Goal: Transaction & Acquisition: Purchase product/service

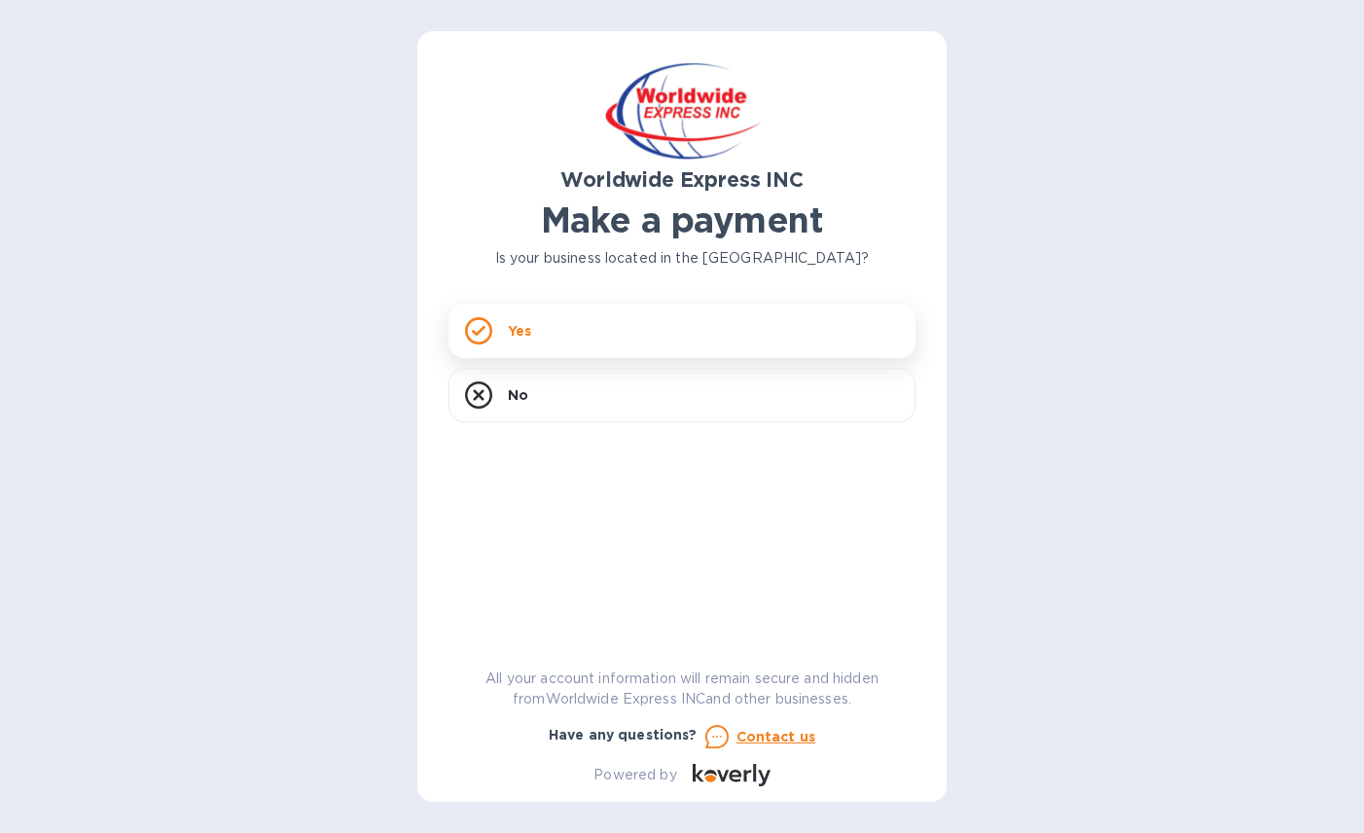
click at [544, 336] on div "Yes" at bounding box center [682, 331] width 467 height 55
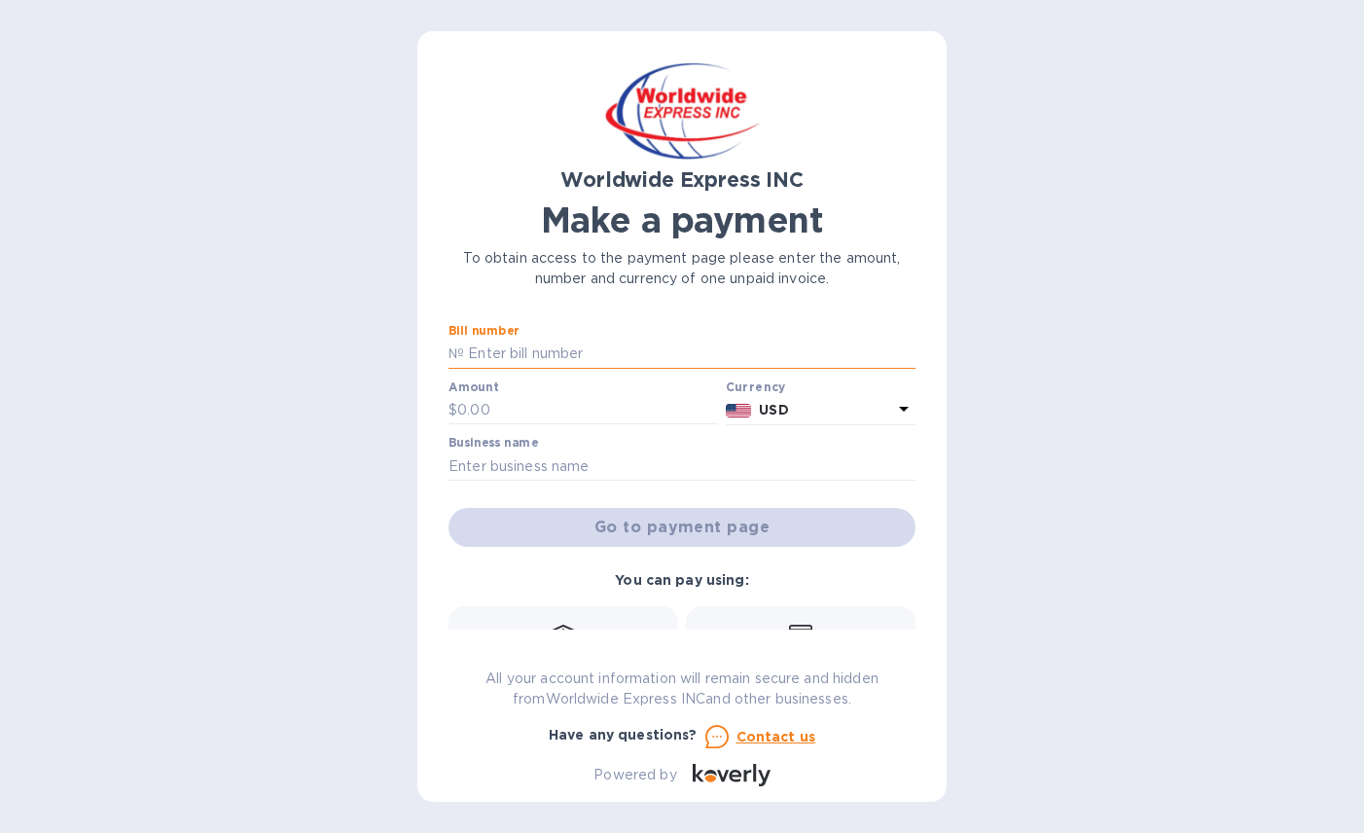
click at [556, 348] on input "text" at bounding box center [690, 354] width 452 height 29
click at [564, 358] on input "text" at bounding box center [690, 354] width 452 height 29
type input "B00024746"
click at [479, 418] on input "text" at bounding box center [587, 410] width 261 height 29
click at [473, 410] on input "text" at bounding box center [587, 410] width 261 height 29
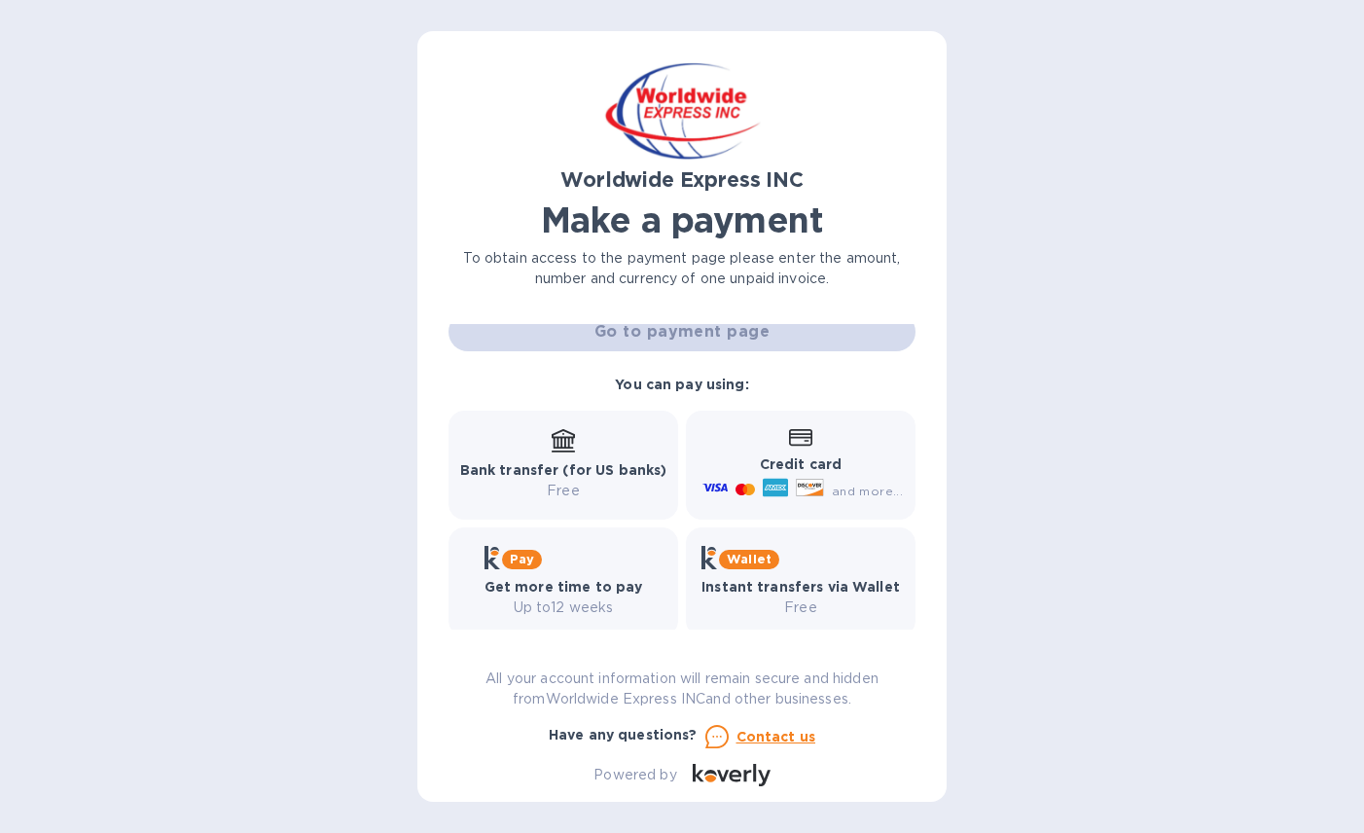
scroll to position [198, 0]
type input "7,302.76"
click at [800, 457] on b "Credit card" at bounding box center [801, 463] width 82 height 16
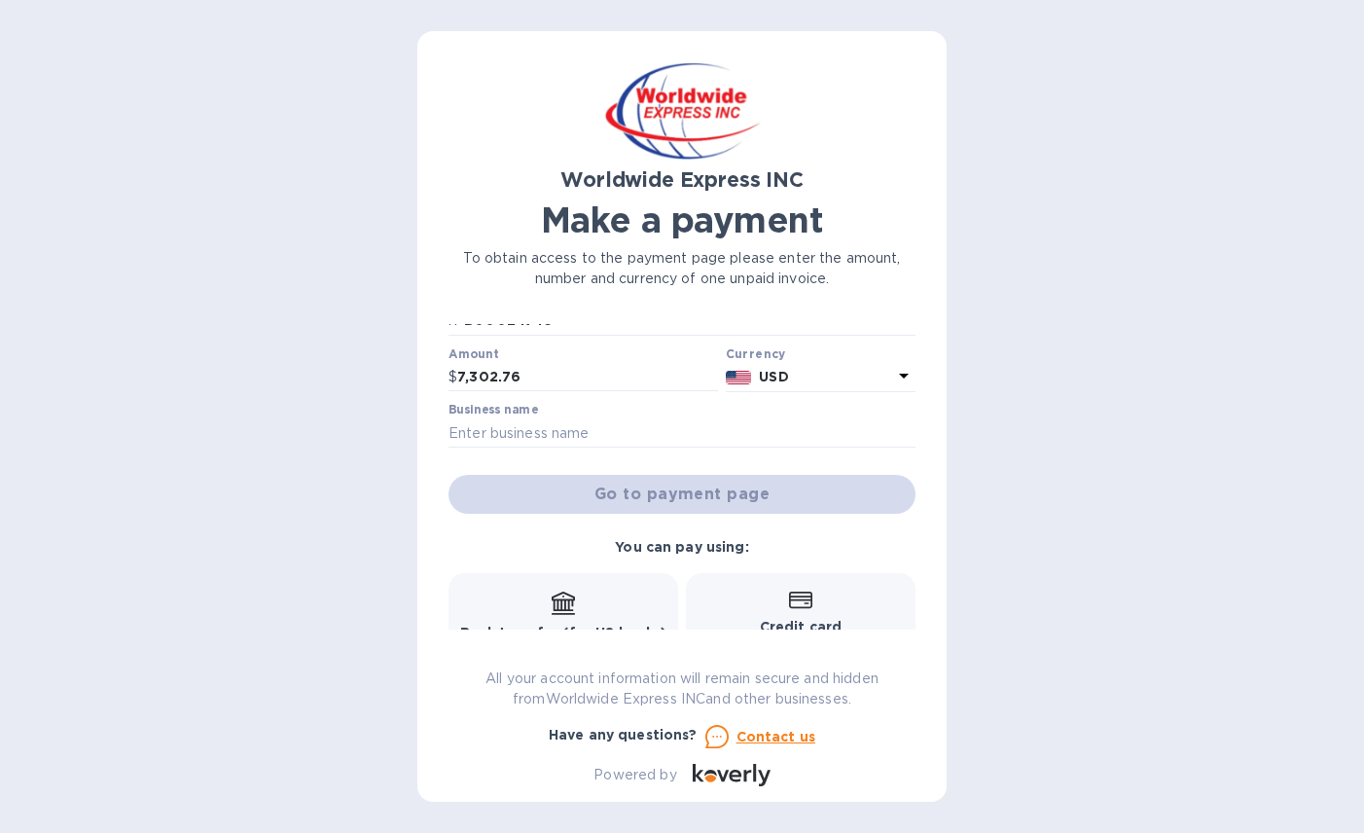
scroll to position [0, 0]
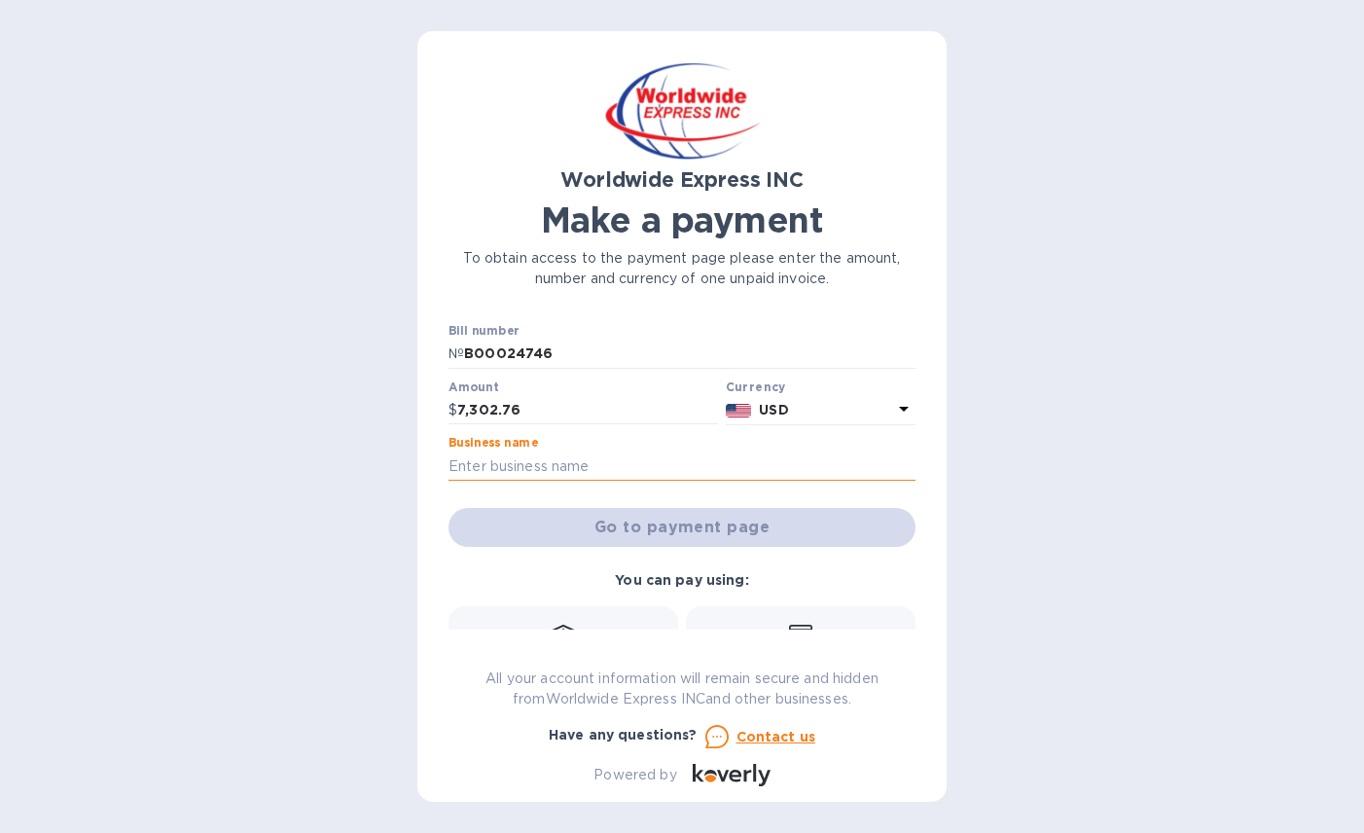
click at [488, 469] on input "text" at bounding box center [682, 466] width 467 height 29
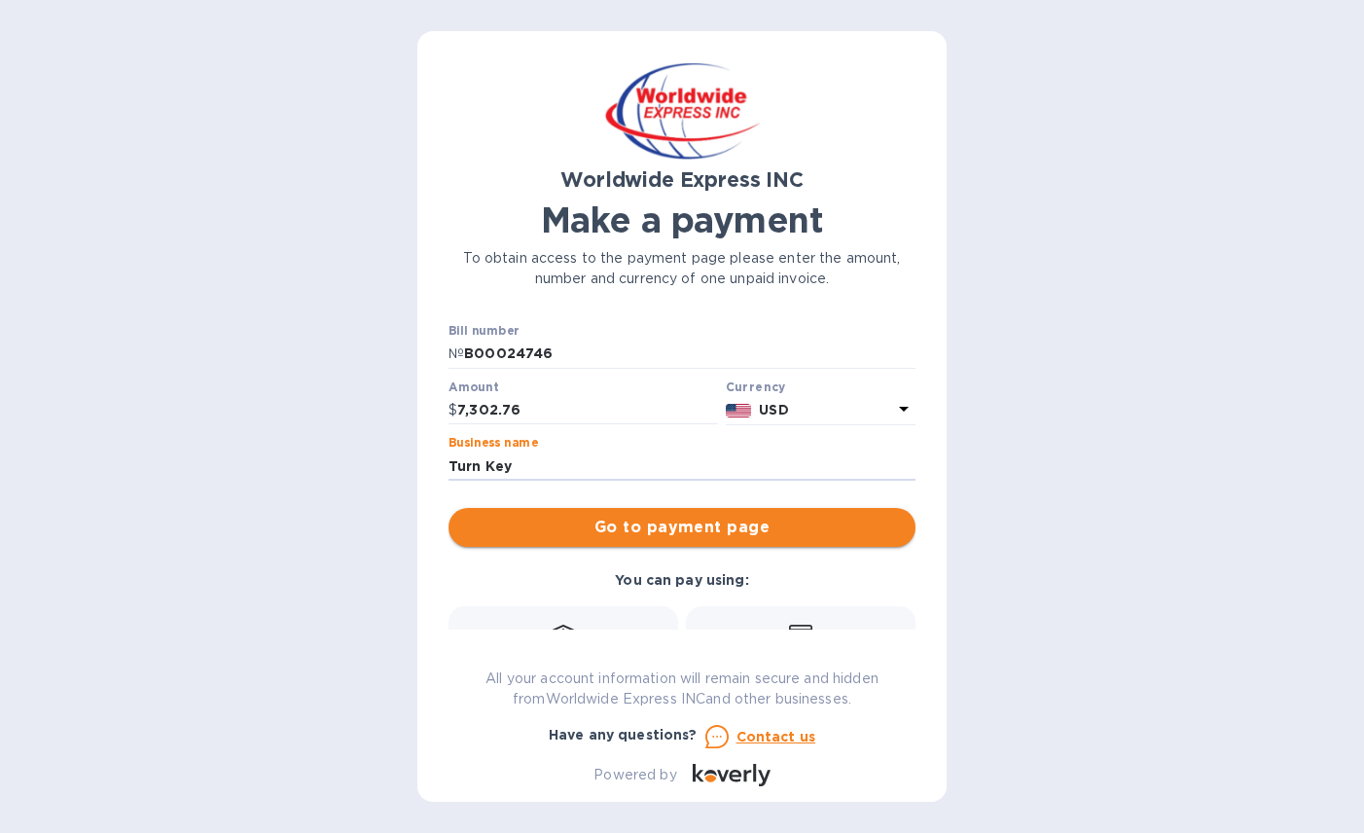
type input "Turn Key"
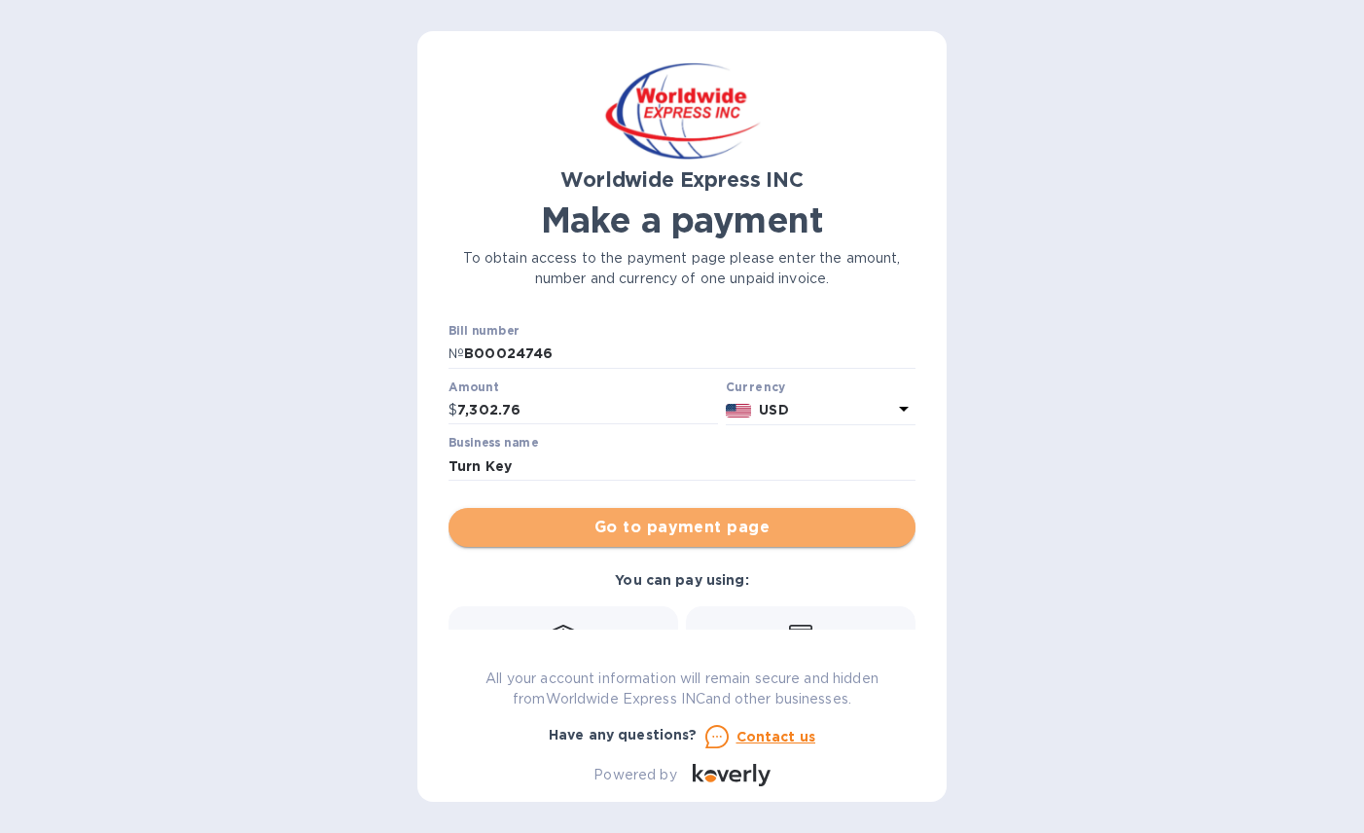
click at [685, 532] on span "Go to payment page" at bounding box center [682, 527] width 436 height 23
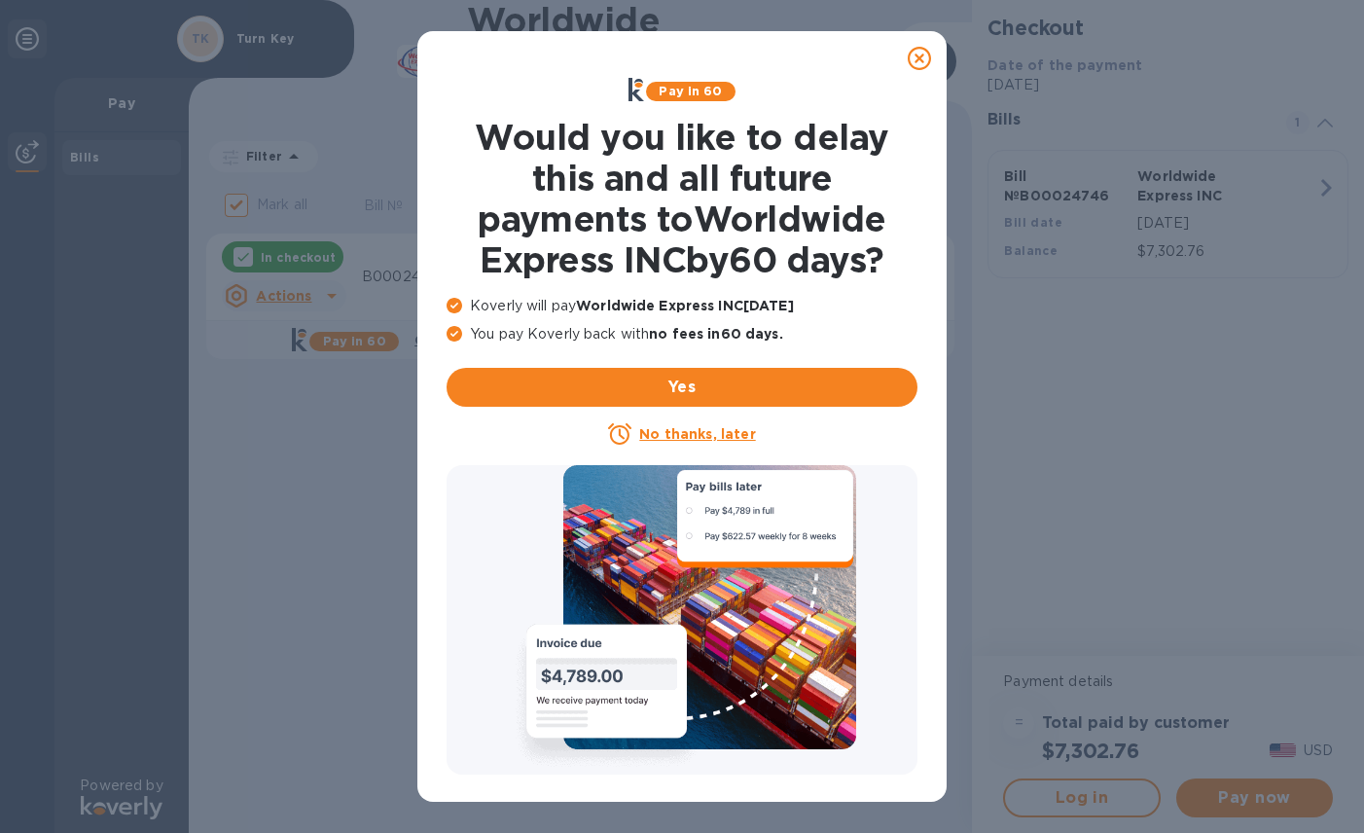
click at [691, 433] on u "No thanks, later" at bounding box center [697, 434] width 116 height 16
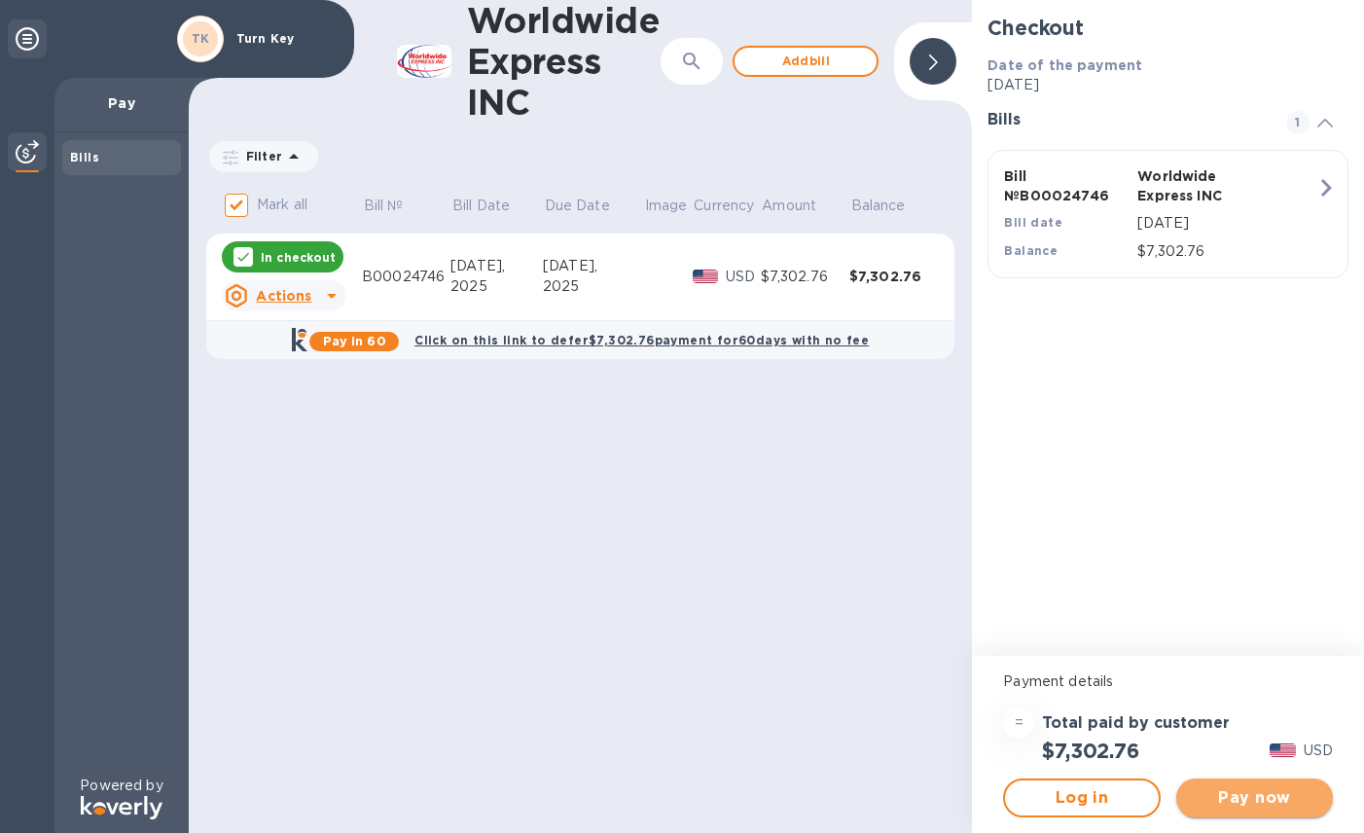
click at [1264, 791] on span "Pay now" at bounding box center [1255, 797] width 126 height 23
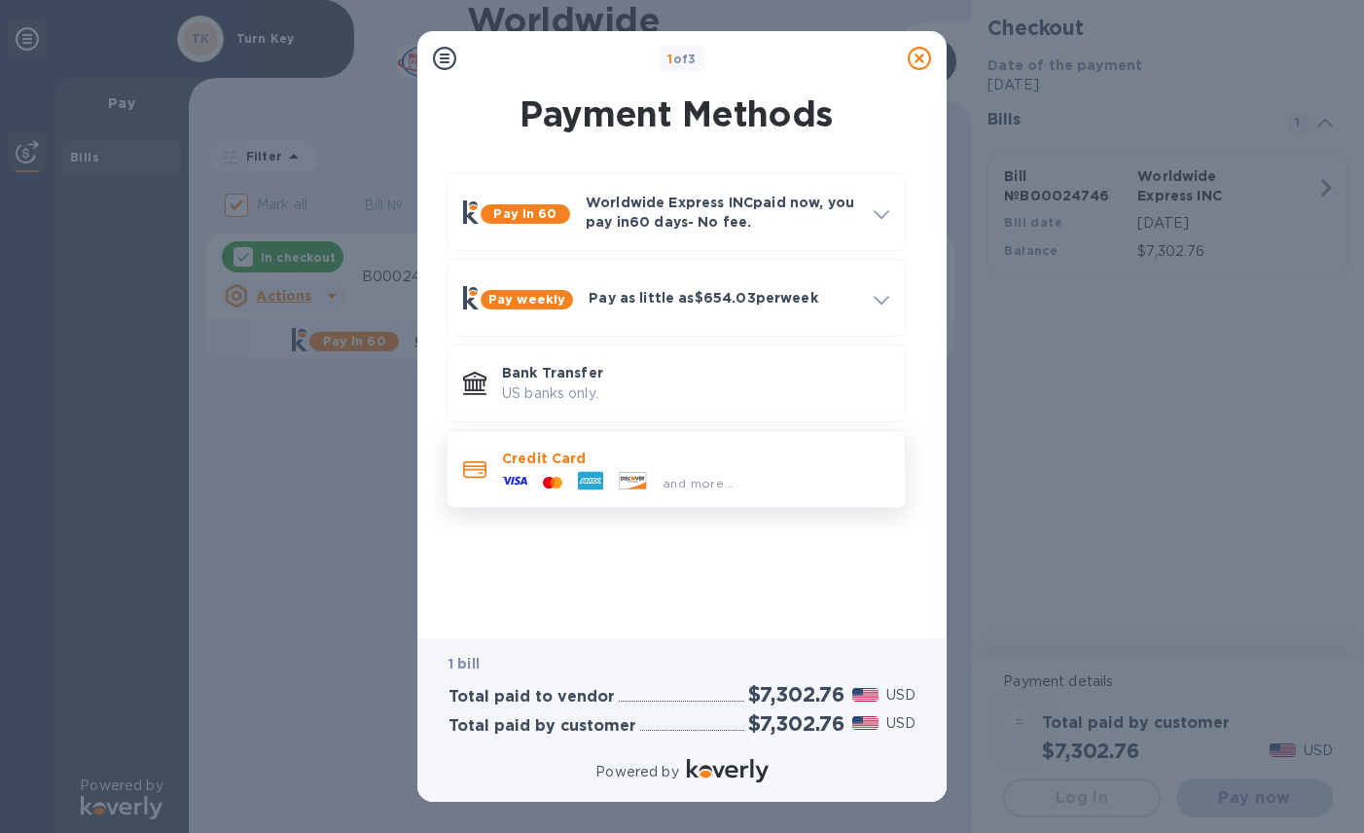
click at [617, 482] on div at bounding box center [633, 482] width 44 height 21
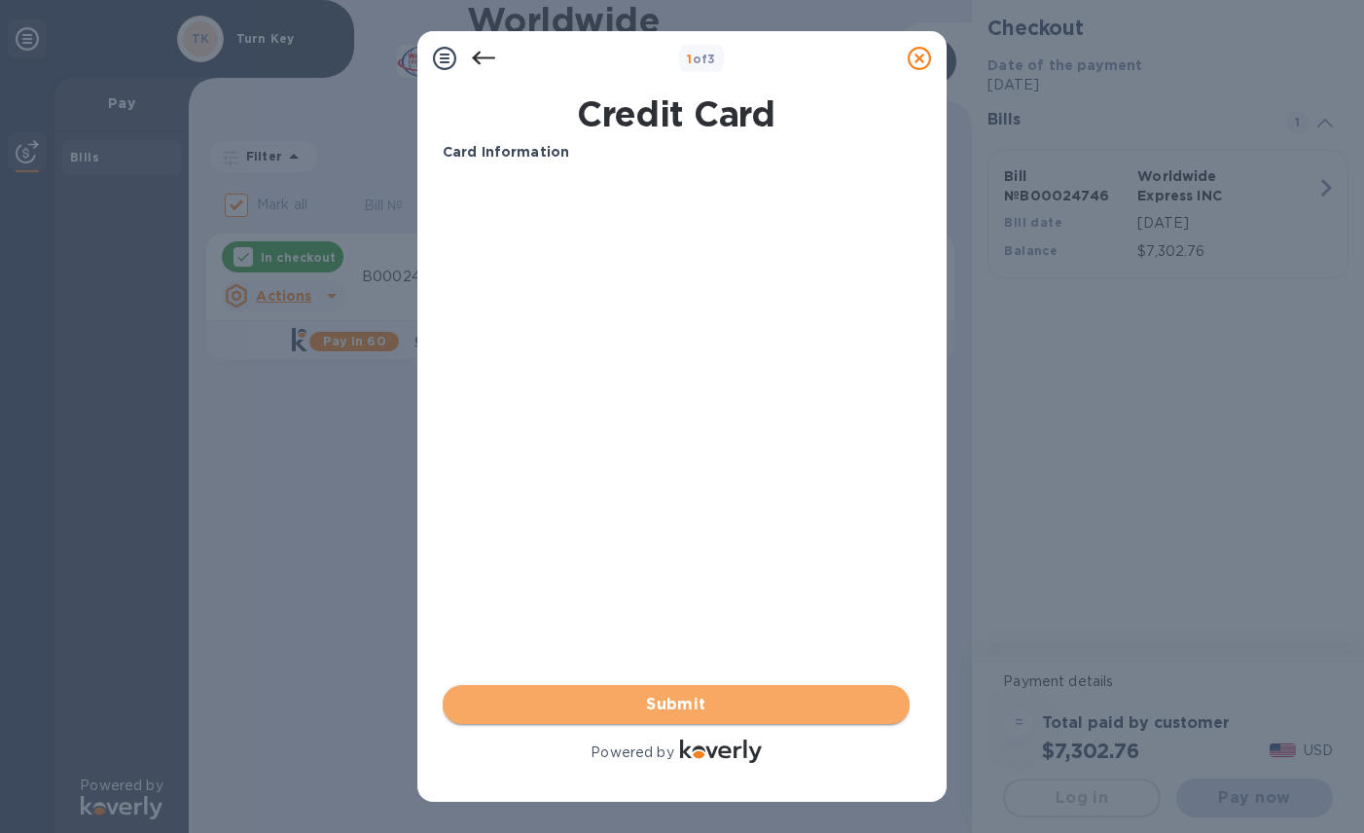
click at [684, 696] on span "Submit" at bounding box center [676, 704] width 436 height 23
click at [695, 701] on span "Submit" at bounding box center [676, 704] width 436 height 23
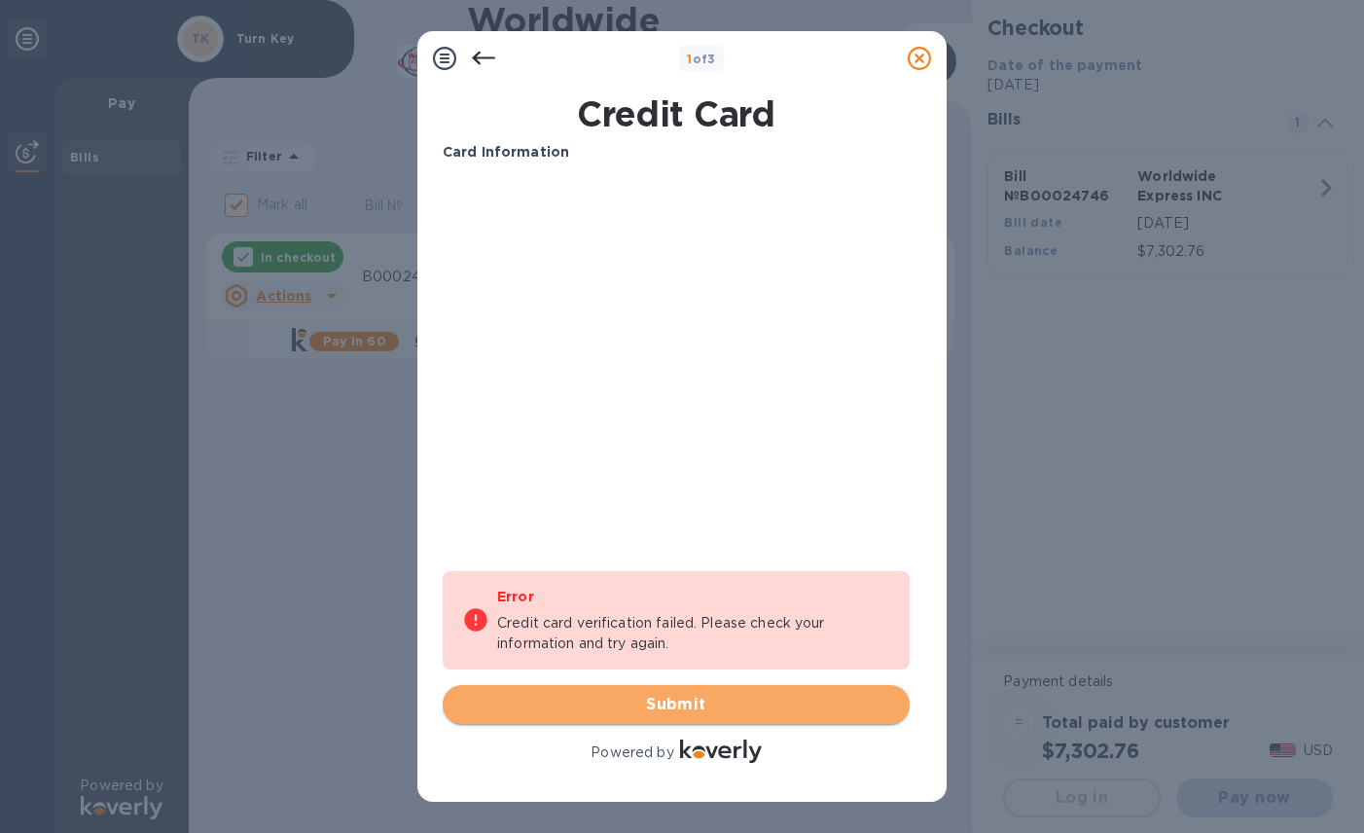
click at [652, 691] on button "Submit" at bounding box center [676, 704] width 467 height 39
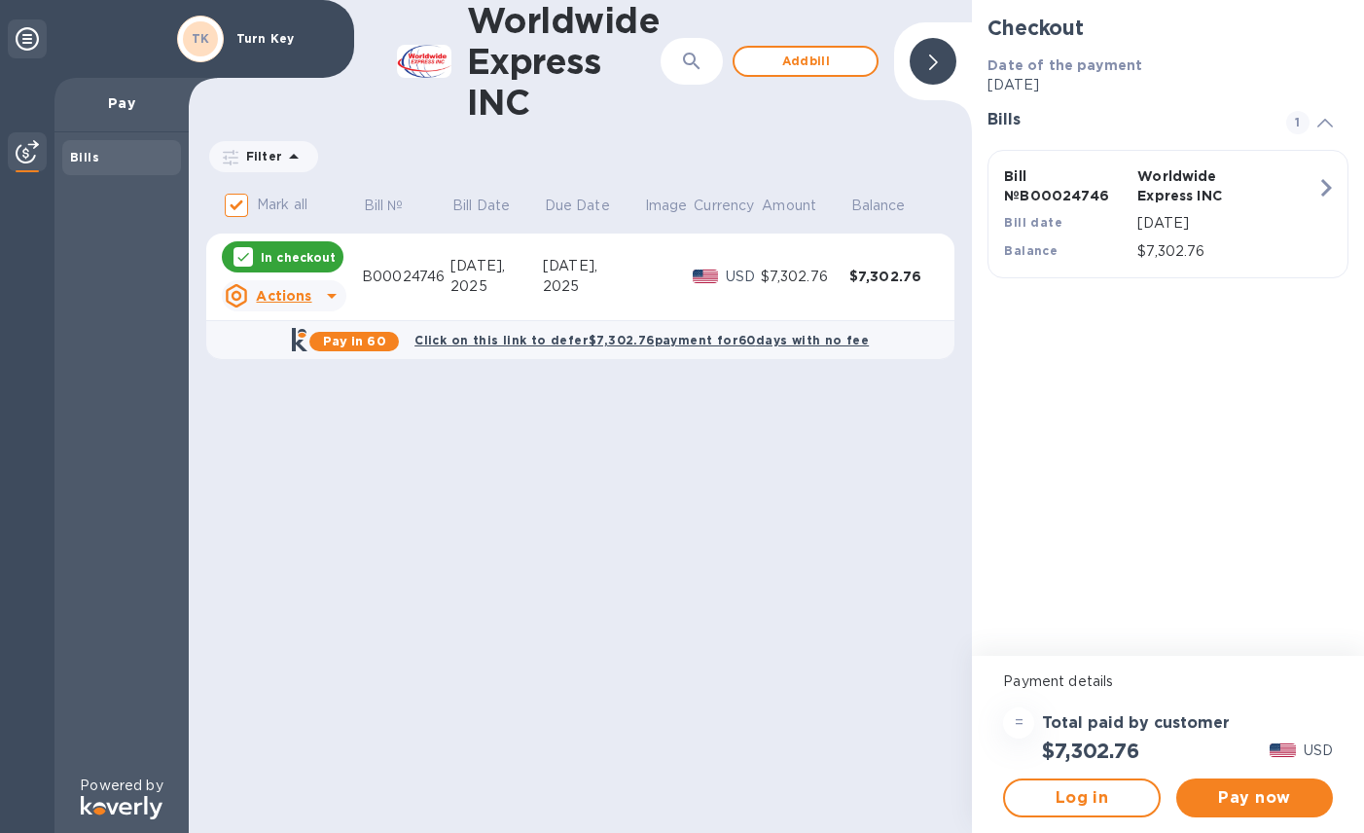
click at [652, 338] on b "Click on this link to defer $7,302.76 payment for 60 days with no fee" at bounding box center [642, 340] width 455 height 15
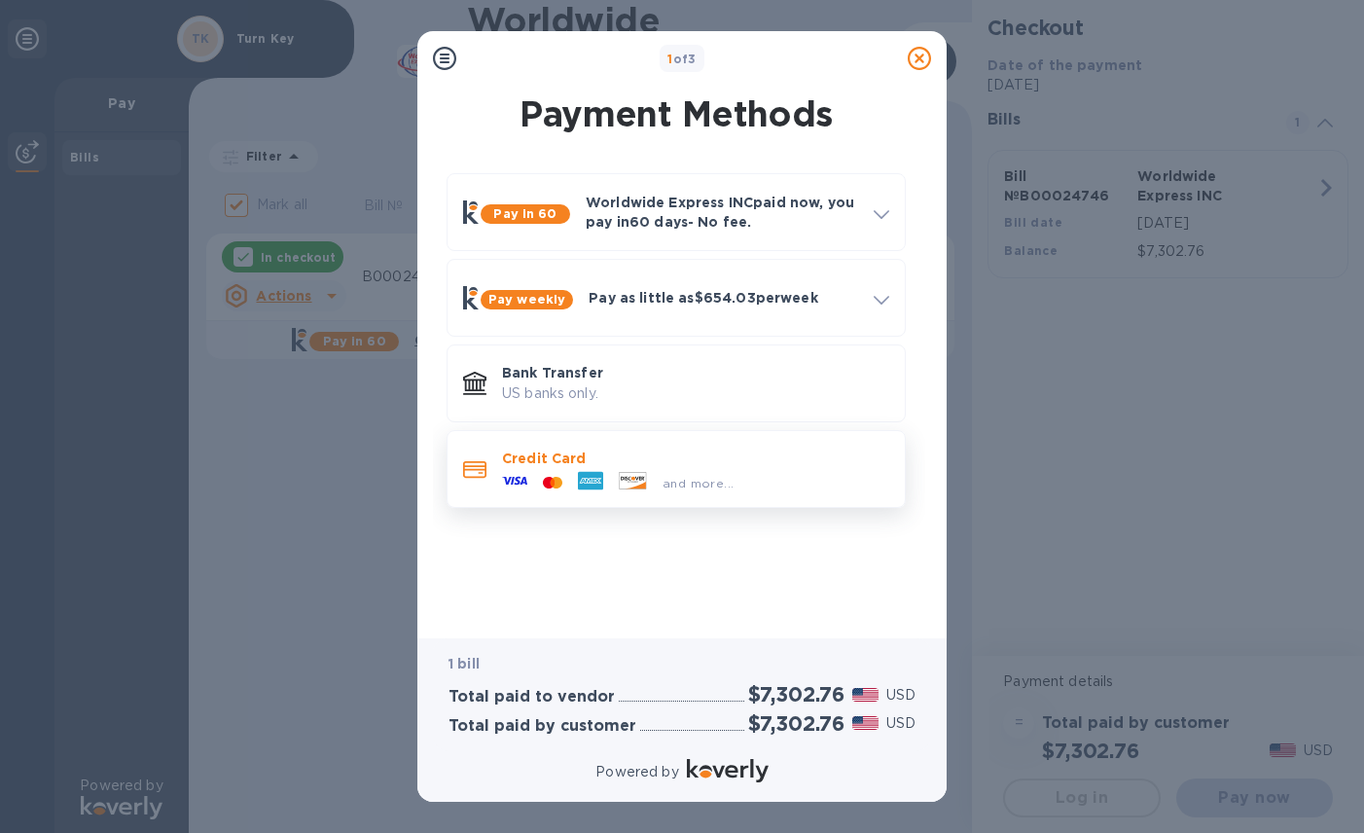
click at [561, 456] on p "Credit Card" at bounding box center [695, 458] width 387 height 19
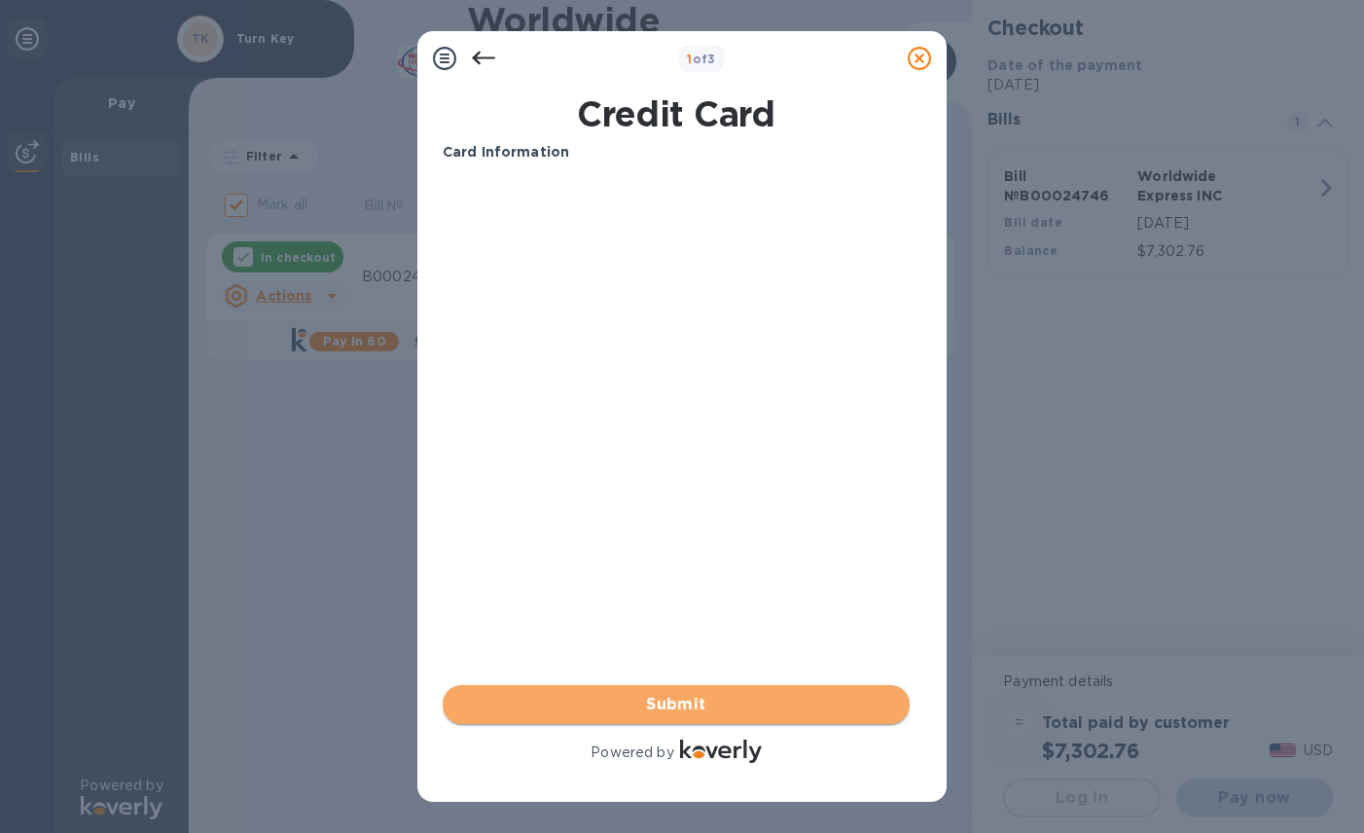
click at [646, 702] on span "Submit" at bounding box center [676, 704] width 436 height 23
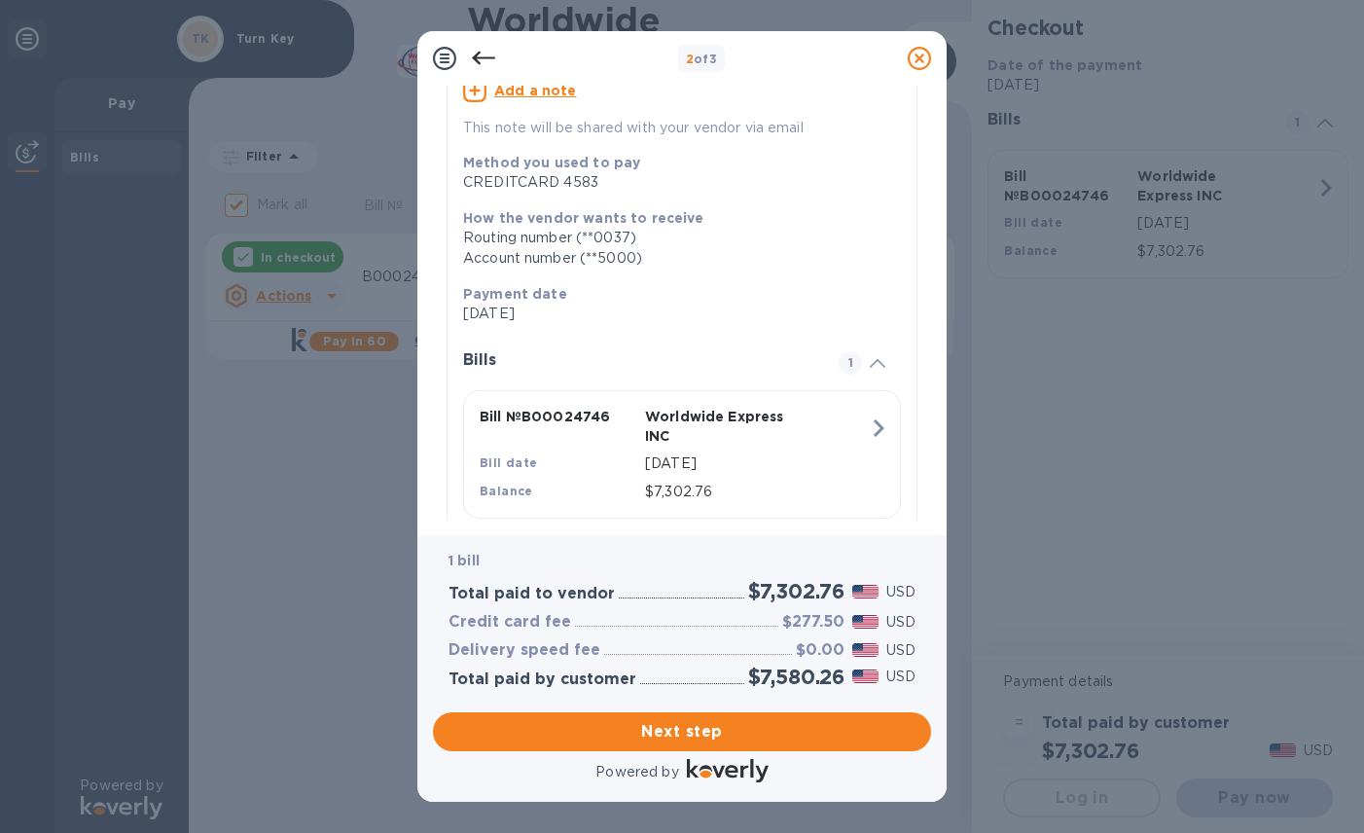
scroll to position [232, 0]
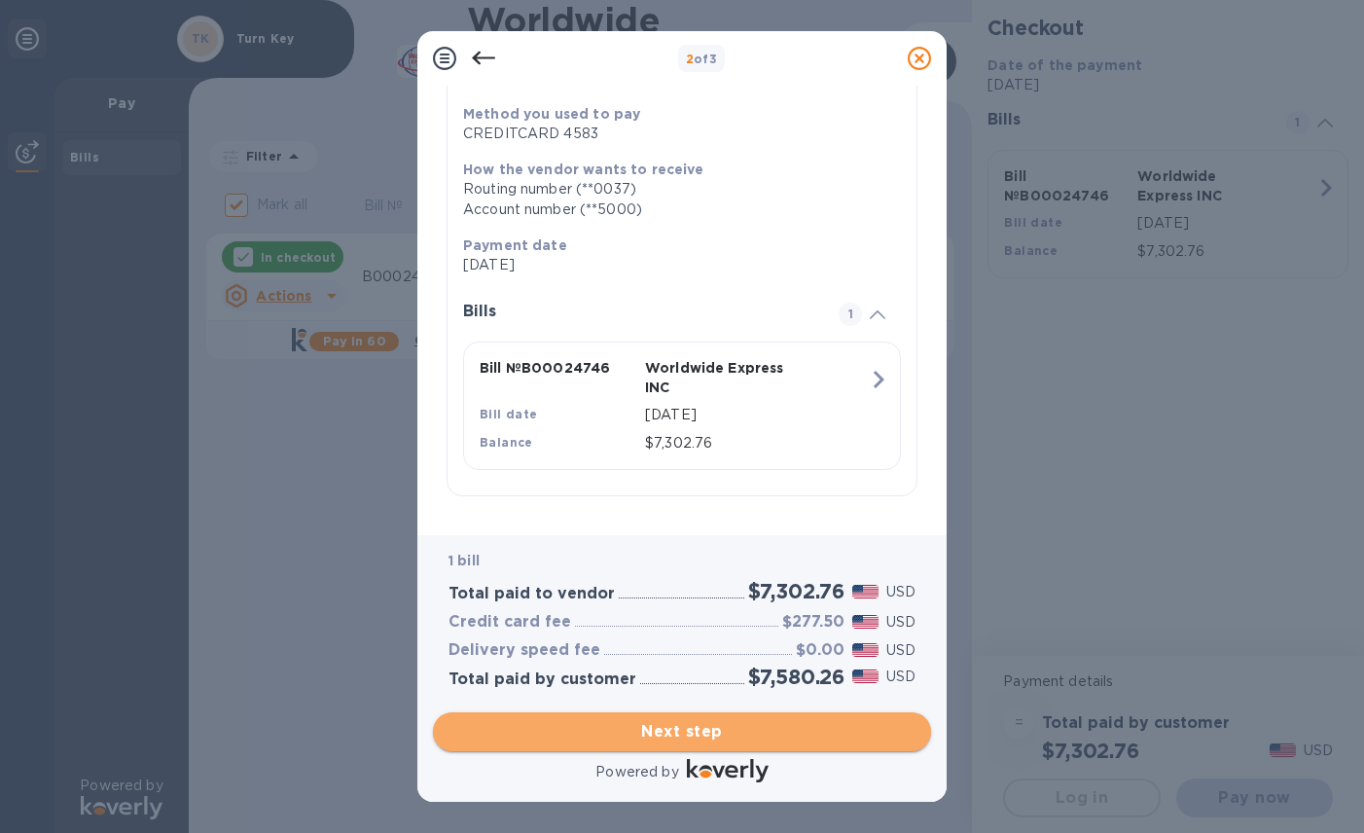
click at [681, 726] on span "Next step" at bounding box center [682, 731] width 467 height 23
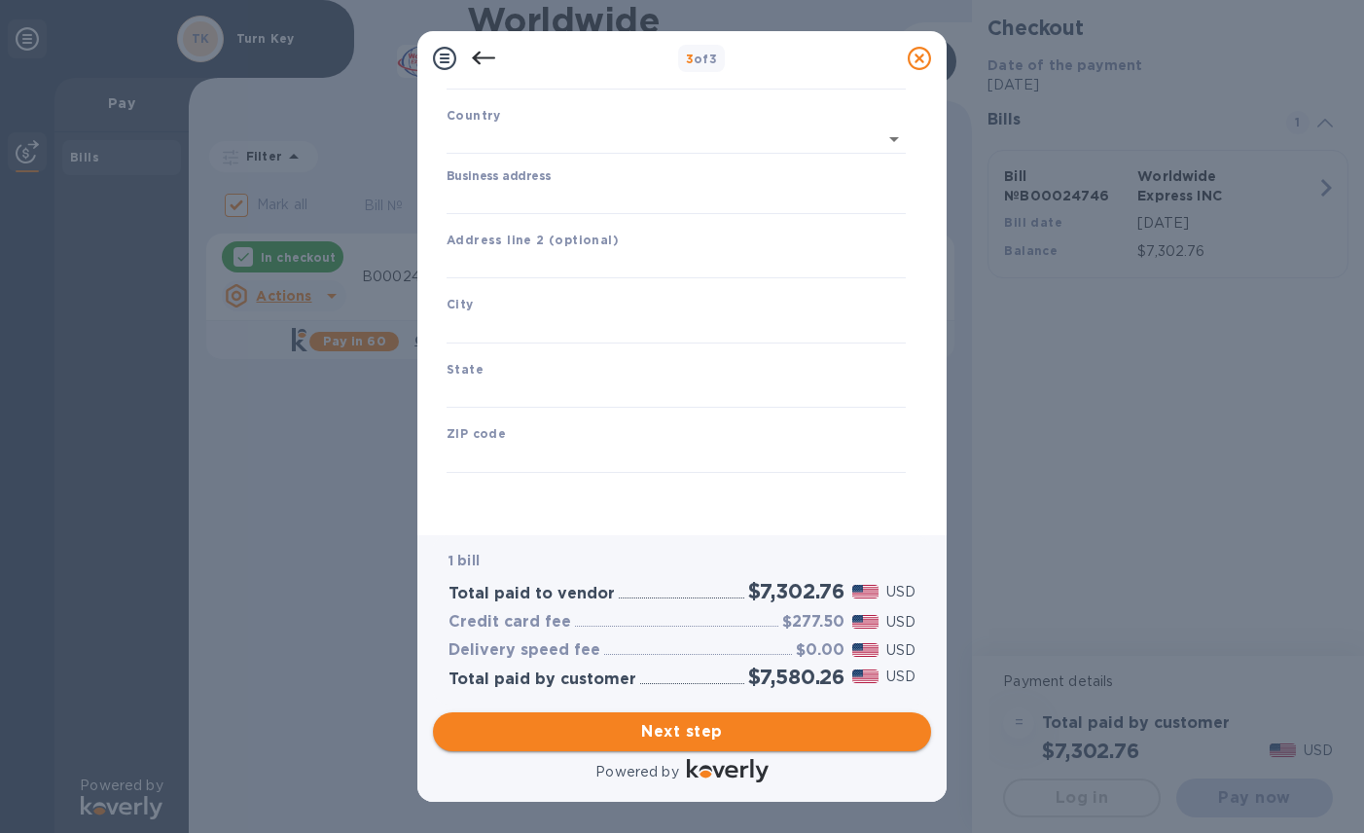
type input "United States"
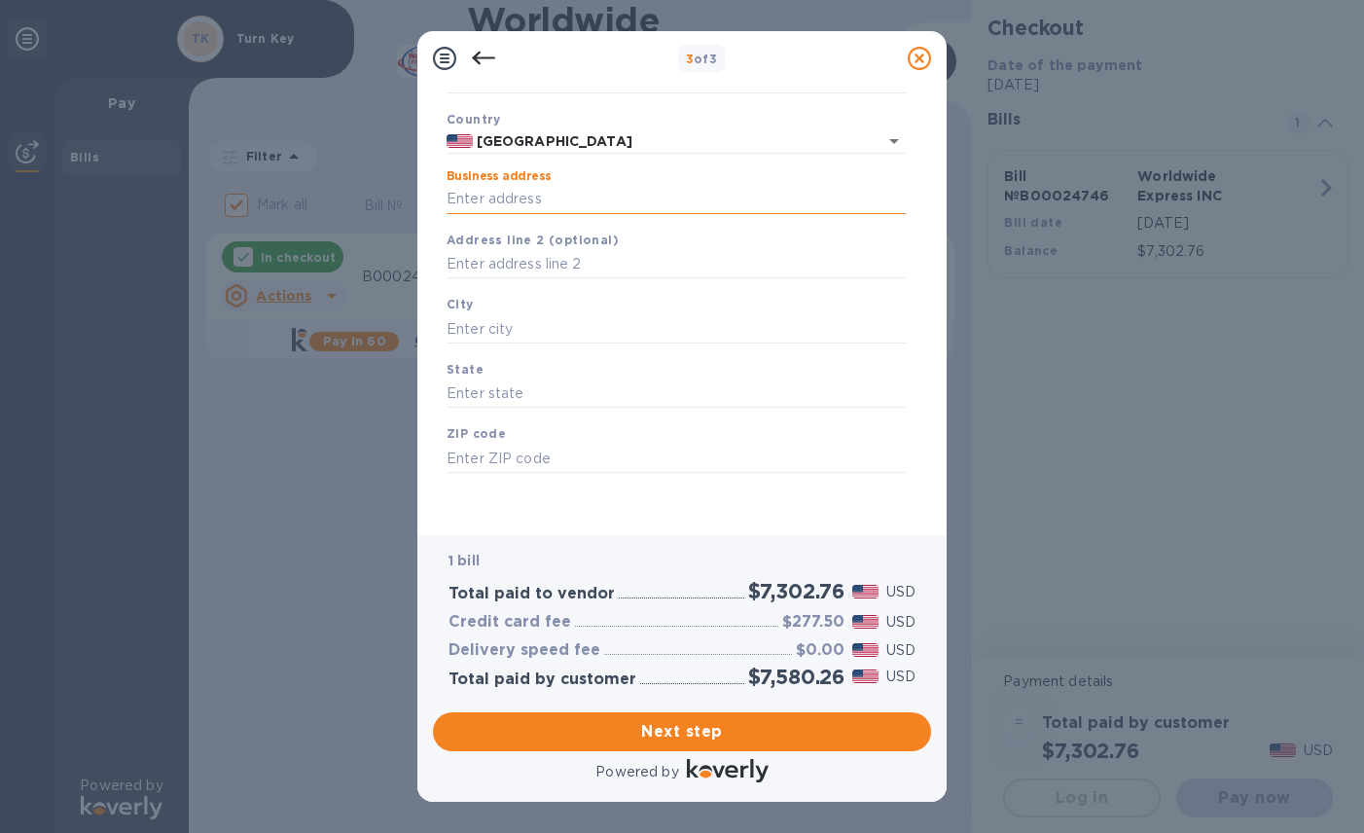
click at [543, 204] on input "Business address" at bounding box center [676, 199] width 459 height 29
type input "5720 hidden lake ln"
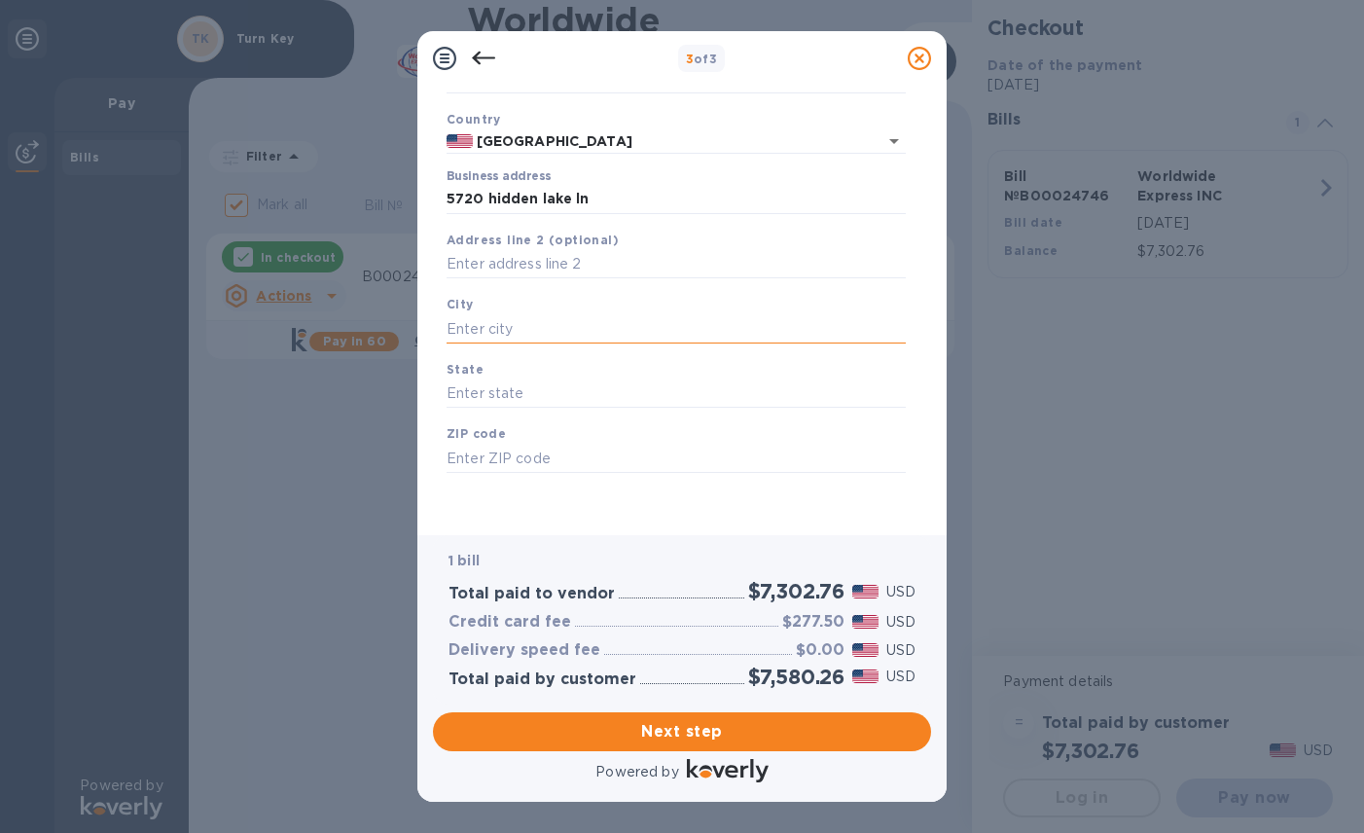
click at [490, 336] on input "text" at bounding box center [676, 328] width 459 height 29
type input "nineveh"
type input "indiana"
click at [490, 459] on input "text" at bounding box center [676, 458] width 459 height 29
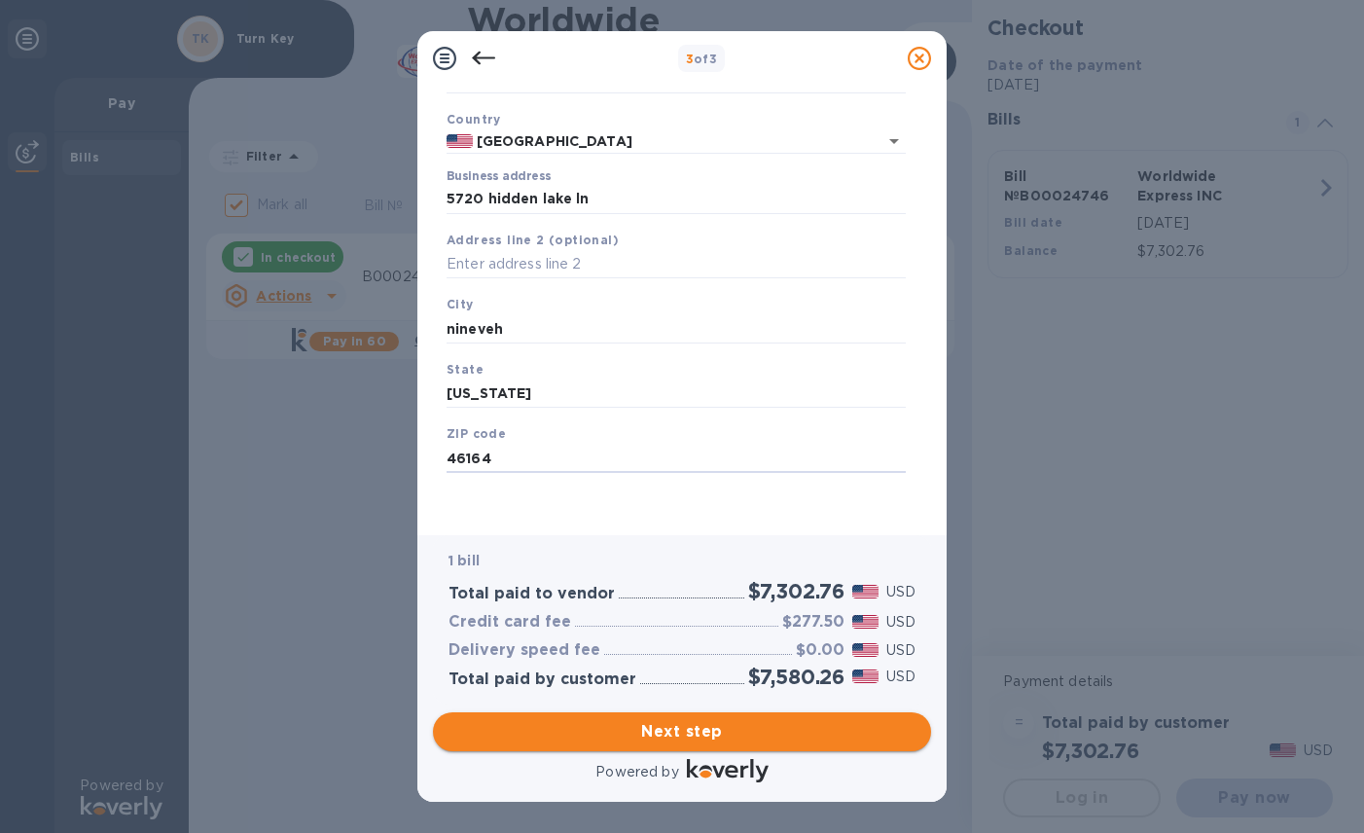
type input "46164"
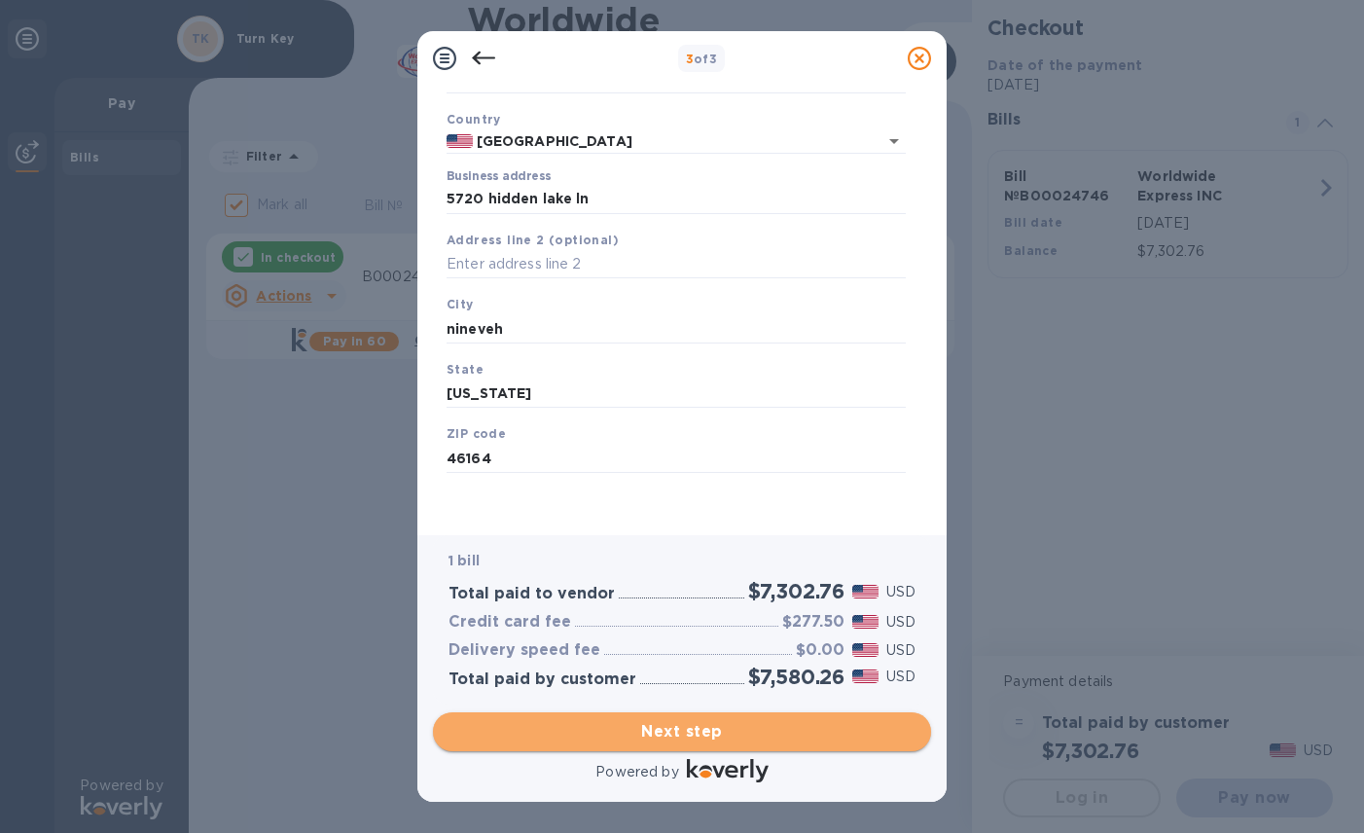
click at [674, 728] on span "Next step" at bounding box center [682, 731] width 467 height 23
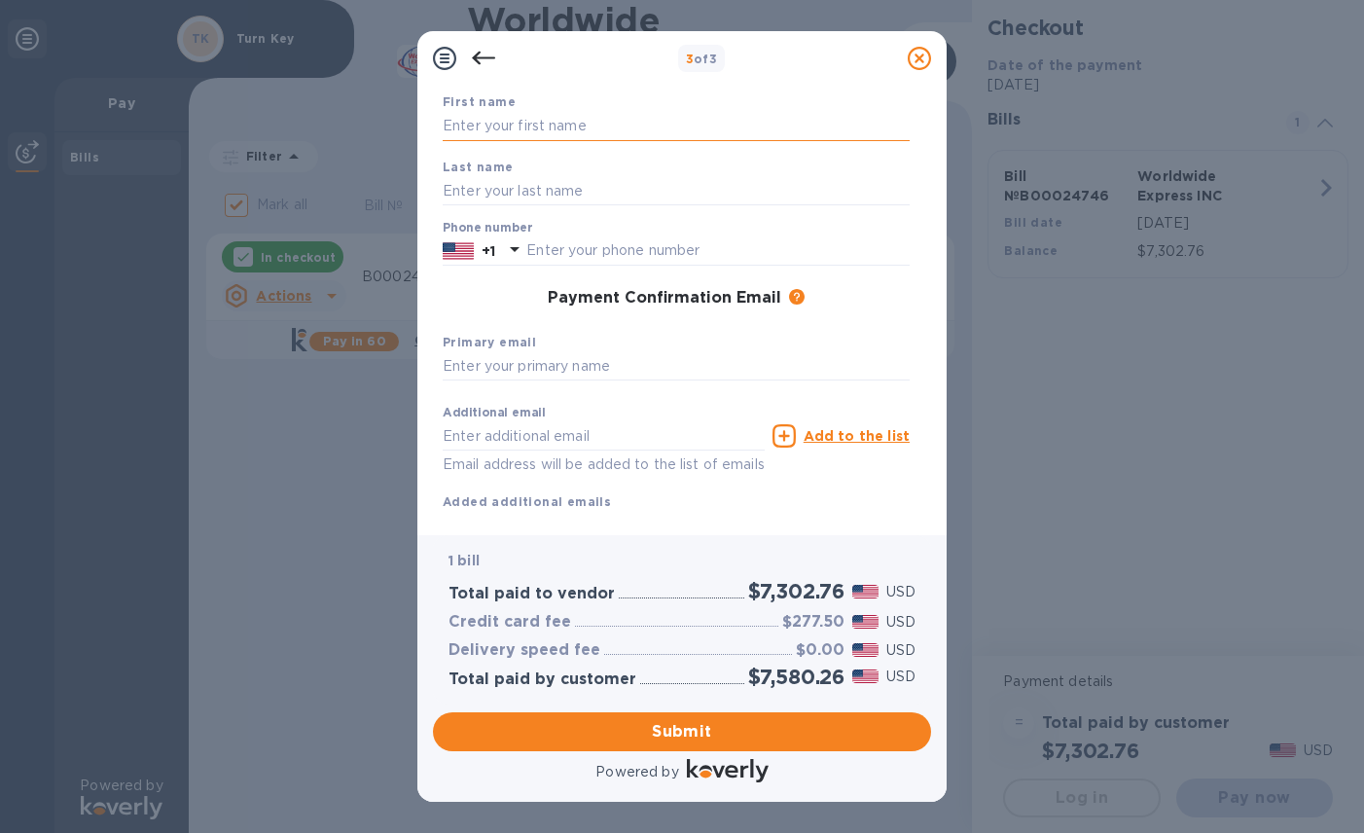
click at [598, 120] on input "text" at bounding box center [676, 126] width 467 height 29
type input "Artie Lee Kirchhofer"
type input "Kirchhofer"
type input "8125521363"
type input "kirchhoferart@gmail.com"
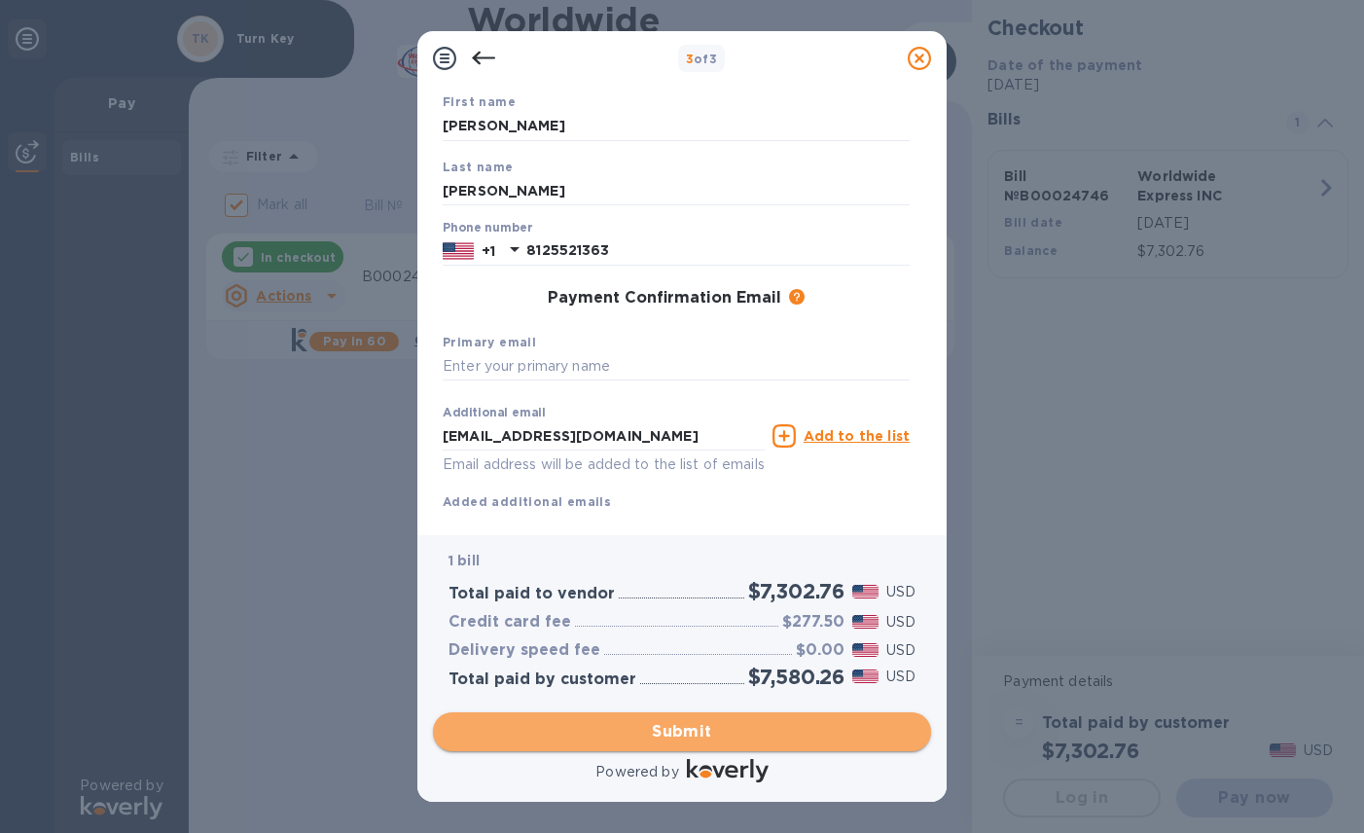
click at [659, 736] on span "Submit" at bounding box center [682, 731] width 467 height 23
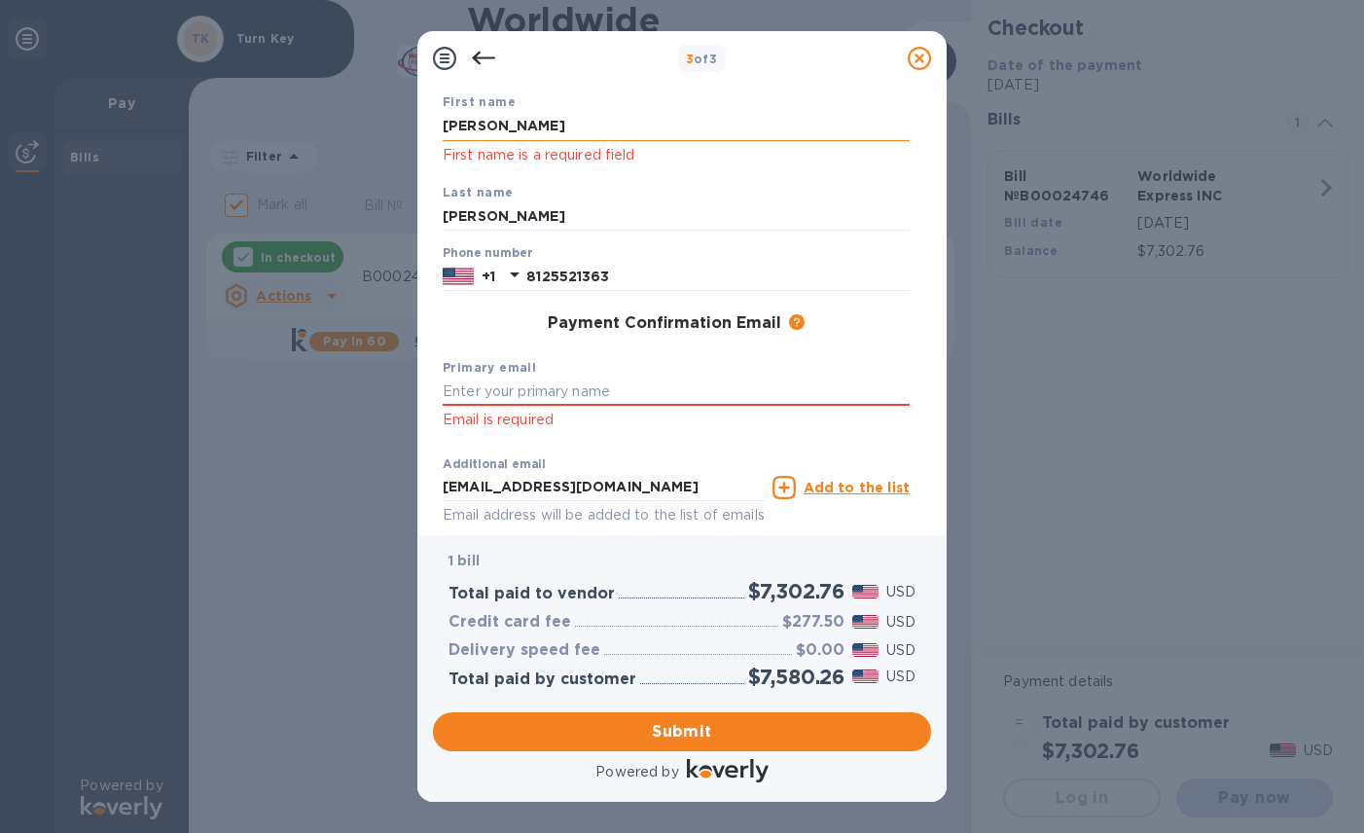
click at [592, 120] on input "Artie Lee Kirchhofer" at bounding box center [676, 126] width 467 height 29
type input "Artie"
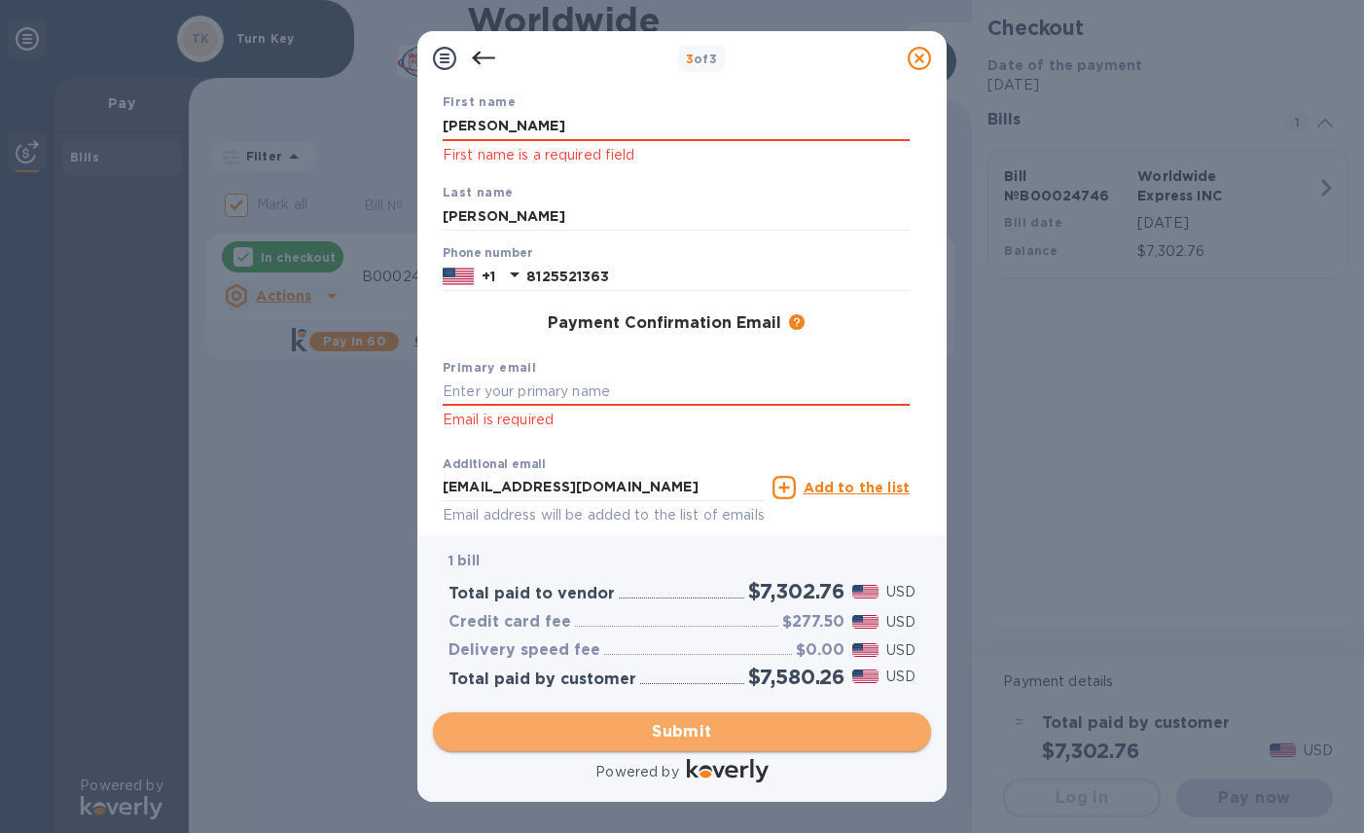
click at [677, 725] on span "Submit" at bounding box center [682, 731] width 467 height 23
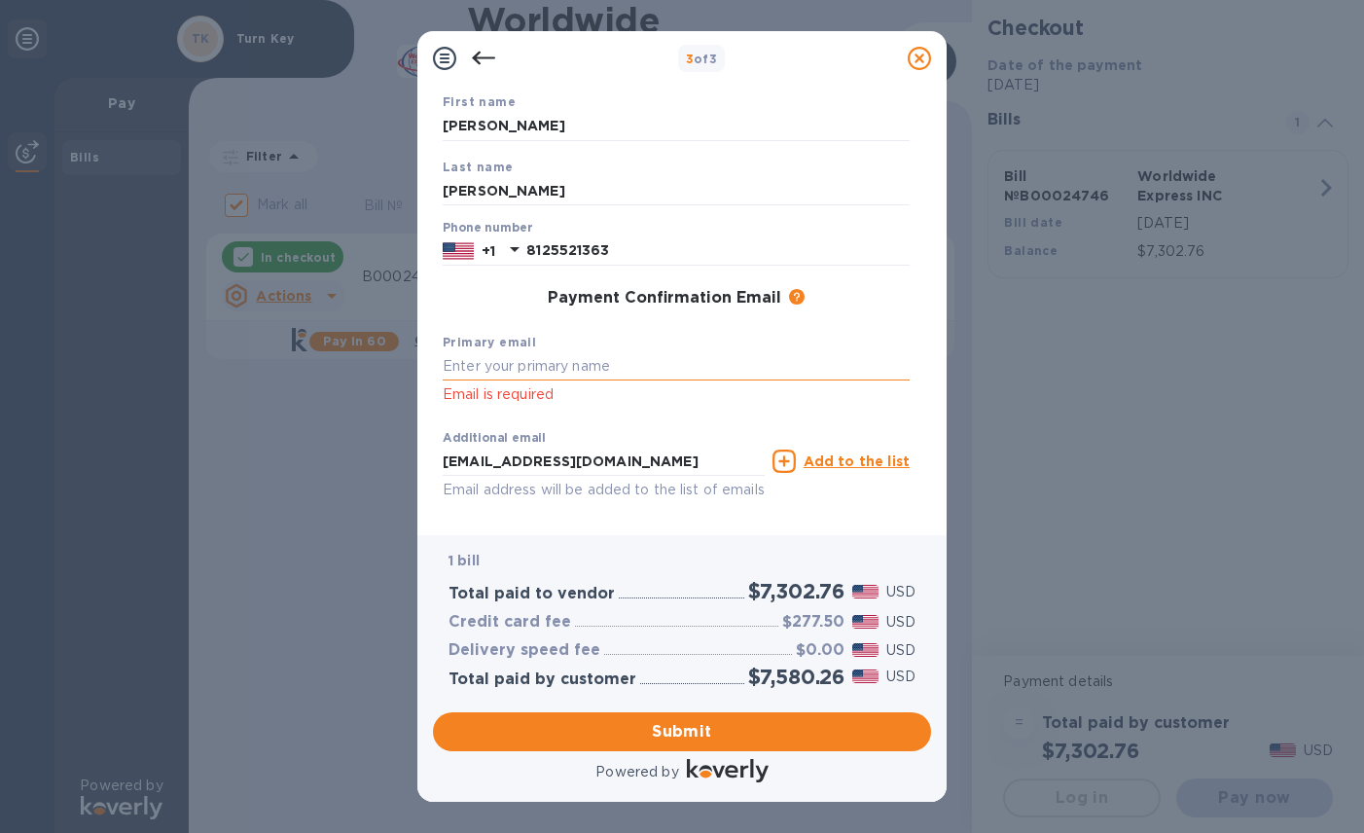
click at [506, 373] on input "text" at bounding box center [676, 366] width 467 height 29
type input "zr1artie@aol.com"
click at [673, 724] on span "Submit" at bounding box center [682, 731] width 467 height 23
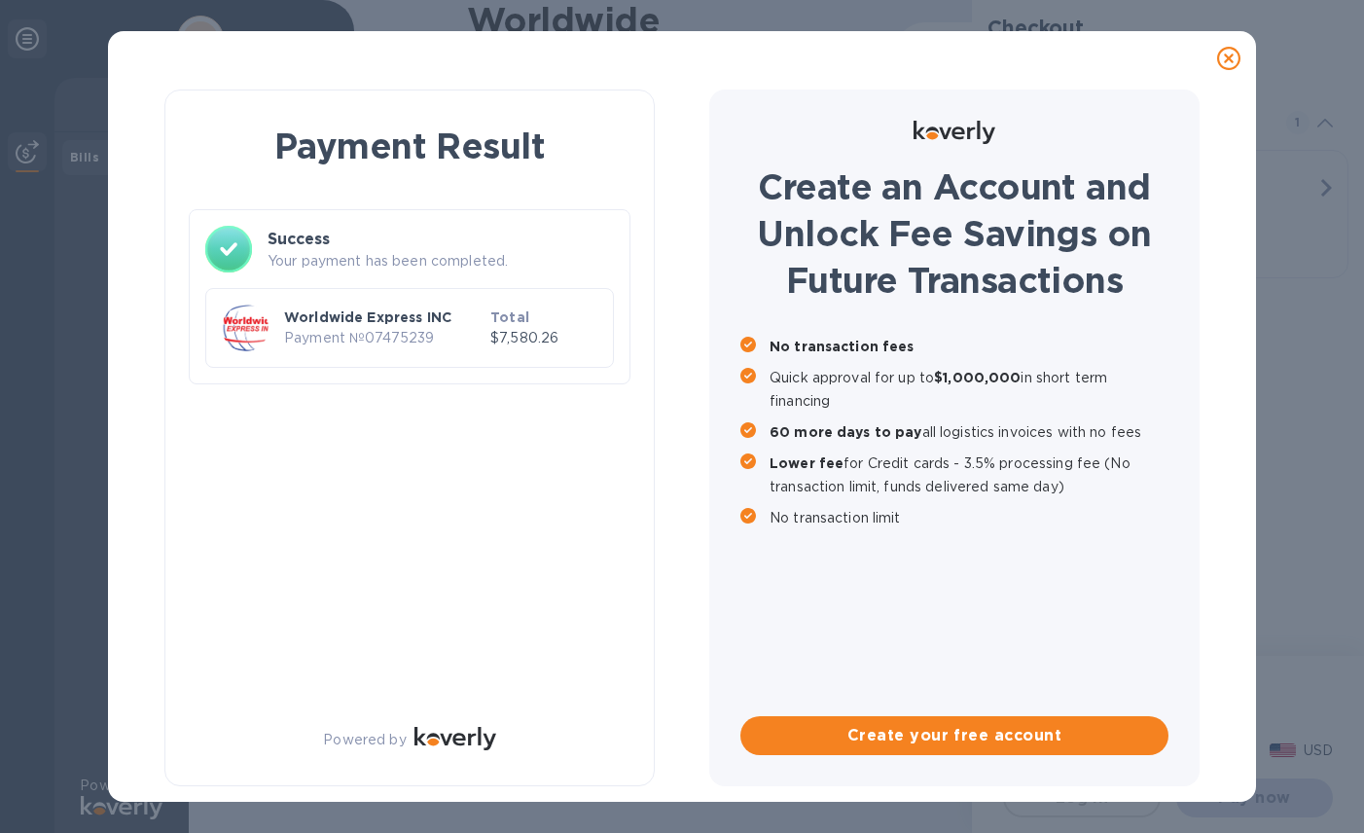
checkbox input "false"
